Goal: Find contact information: Find contact information

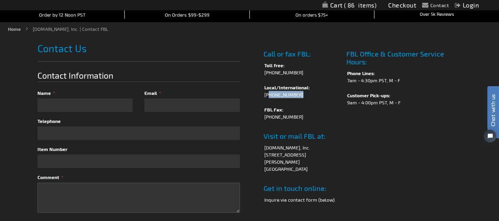
drag, startPoint x: 300, startPoint y: 93, endPoint x: 283, endPoint y: 94, distance: 17.8
click at [275, 96] on li "(818) 753-8303" at bounding box center [301, 94] width 74 height 7
click at [302, 80] on td "Call or fax FBL: Toll free: (888) 755-9449 Local/International: (818) 753-8303 …" at bounding box center [301, 128] width 83 height 171
drag, startPoint x: 301, startPoint y: 74, endPoint x: 264, endPoint y: 75, distance: 37.1
click at [264, 75] on td "Call or fax FBL: Toll free: (888) 755-9449 Local/International: (818) 753-8303 …" at bounding box center [301, 128] width 83 height 171
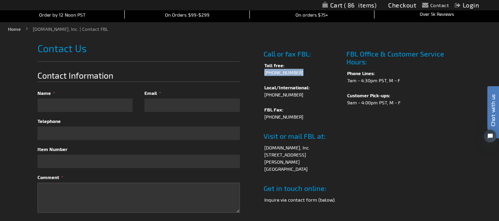
copy li "[PHONE_NUMBER]"
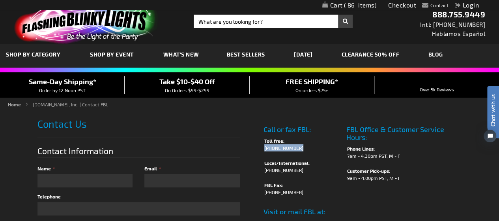
click at [346, 4] on span "86" at bounding box center [360, 5] width 33 height 7
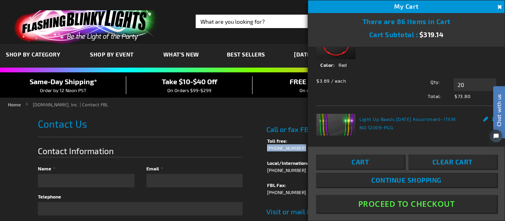
scroll to position [211, 0]
click at [391, 116] on link "Light Up Beads [DATE] Assortment" at bounding box center [400, 119] width 81 height 6
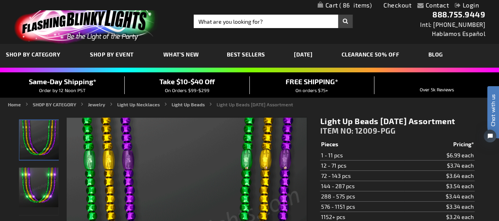
click at [356, 4] on span "86" at bounding box center [355, 5] width 33 height 7
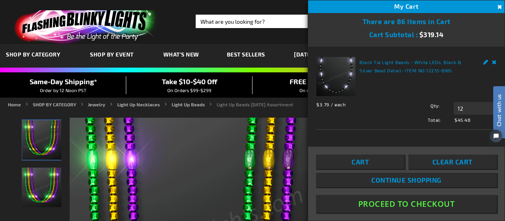
click at [390, 64] on link "Black Tie Light Beads - White LEDs, Black & Silver Bead Detail" at bounding box center [411, 66] width 102 height 14
